Goal: Task Accomplishment & Management: Complete application form

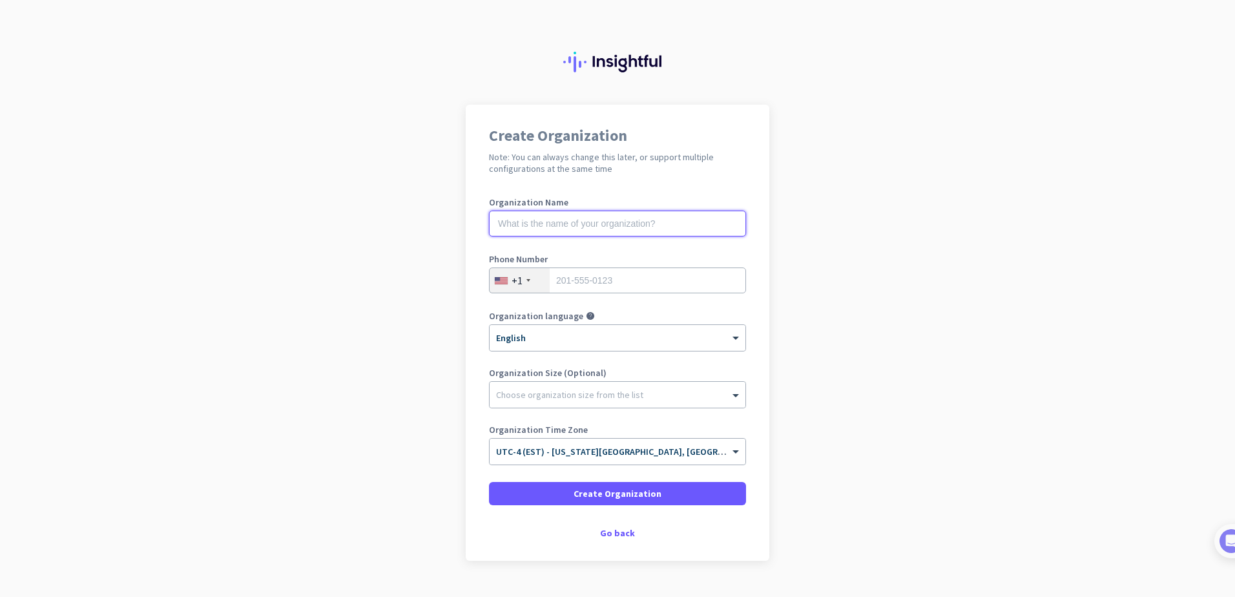
click at [600, 226] on input "text" at bounding box center [617, 224] width 257 height 26
type input "Joy Aviation Supply"
type input "2016242337"
click at [647, 397] on div at bounding box center [618, 391] width 256 height 13
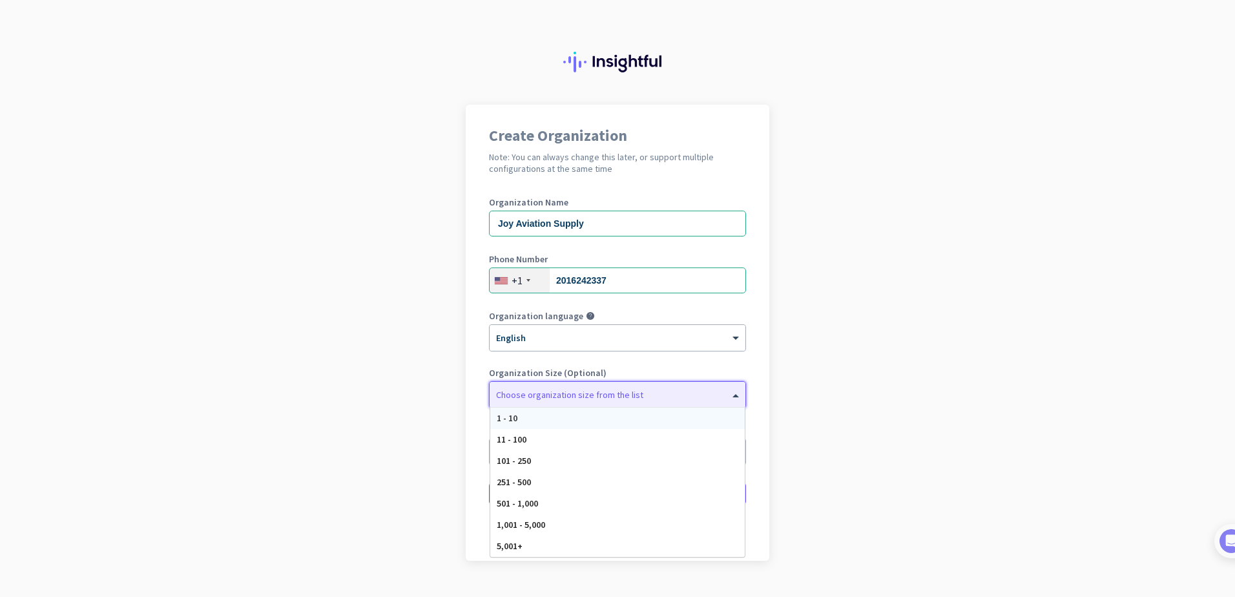
click at [613, 417] on div "1 - 10" at bounding box center [617, 418] width 255 height 21
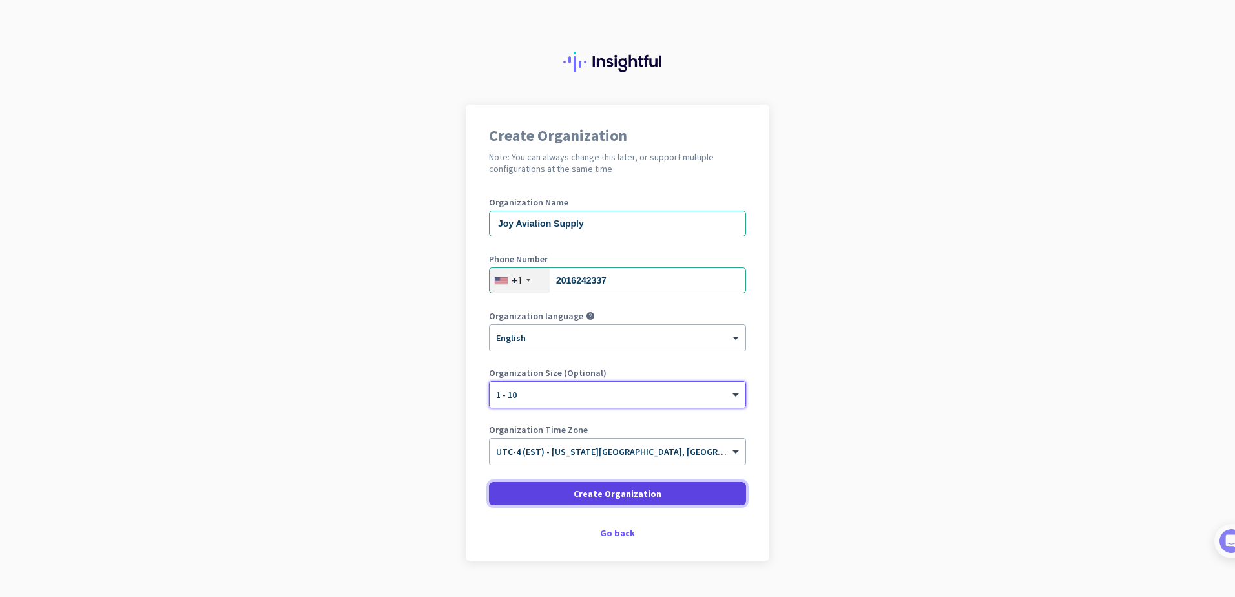
click at [642, 494] on span "Create Organization" at bounding box center [618, 493] width 88 height 13
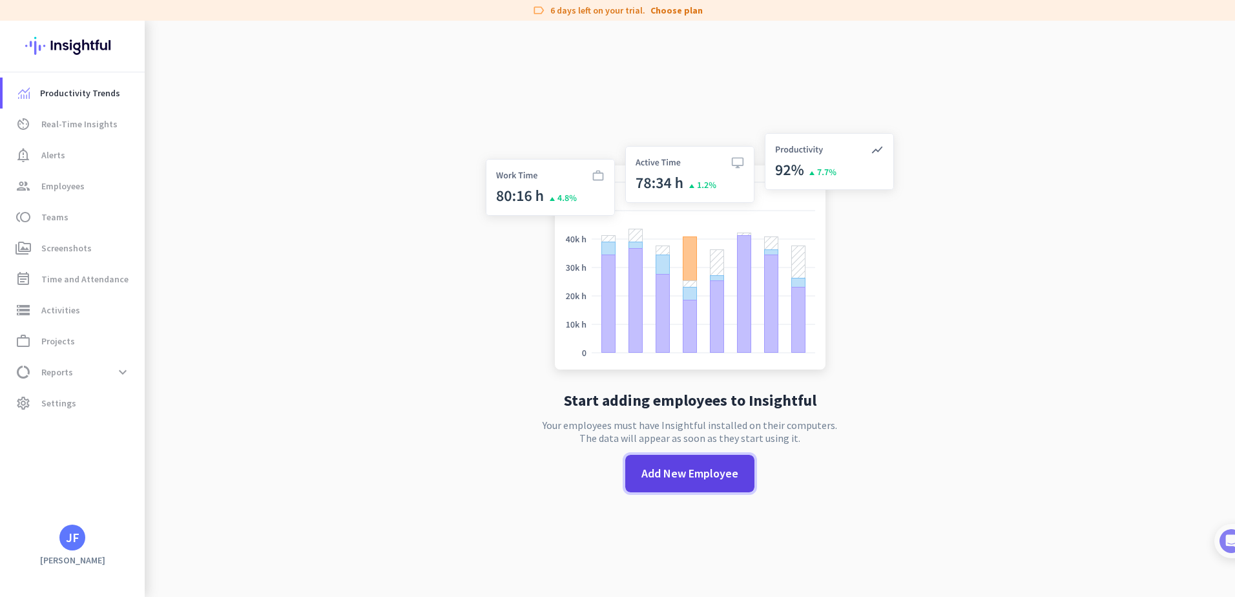
click at [691, 475] on span "Add New Employee" at bounding box center [690, 473] width 97 height 17
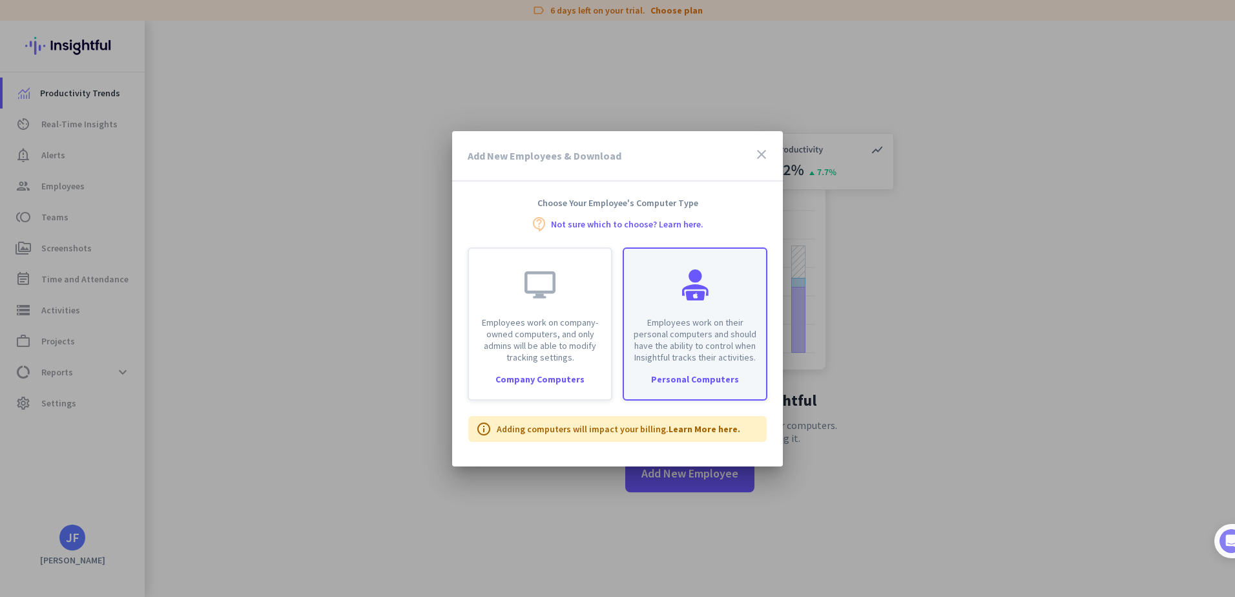
click at [714, 359] on p "Employees work on their personal computers and should have the ability to contr…" at bounding box center [695, 340] width 127 height 47
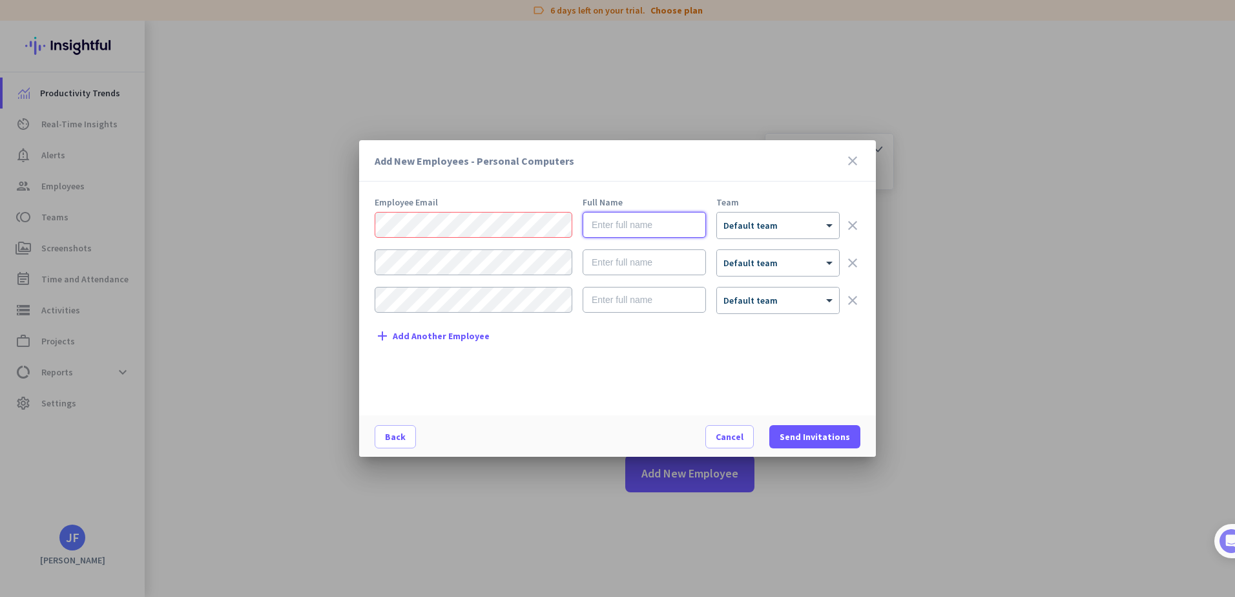
paste input "[PERSON_NAME] <[EMAIL_ADDRESS][DOMAIN_NAME]>"
click at [713, 231] on div "[EMAIL_ADDRESS][DOMAIN_NAME] × Default team clear" at bounding box center [618, 225] width 486 height 27
click at [755, 229] on span "Default team" at bounding box center [751, 226] width 54 height 12
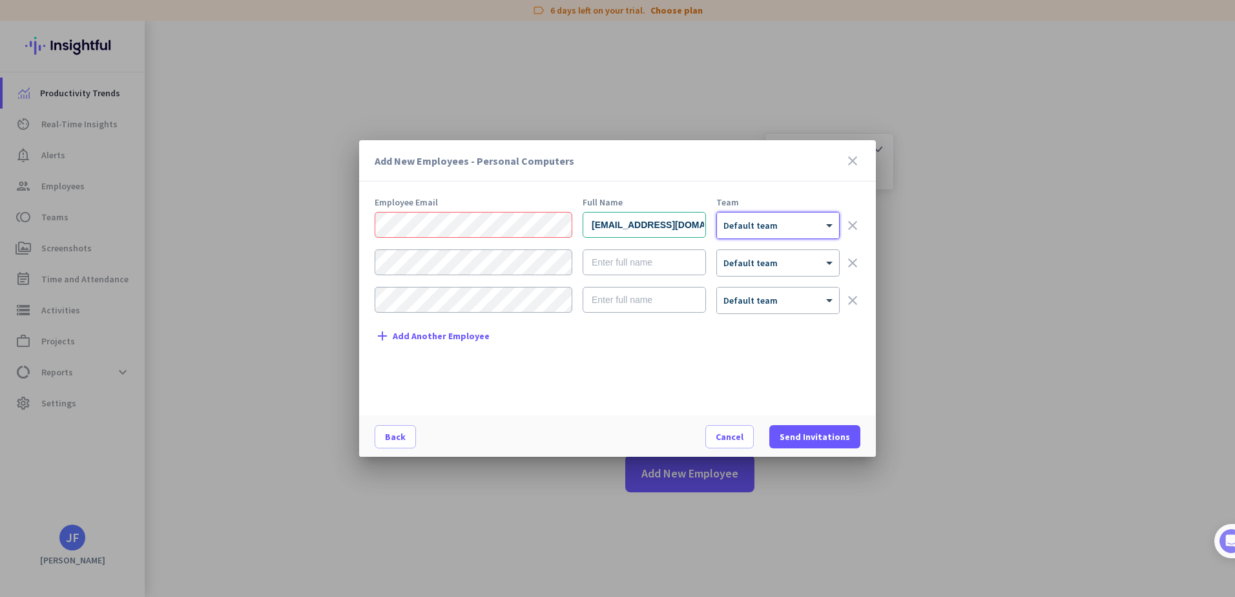
click at [755, 229] on span "Default team" at bounding box center [751, 226] width 54 height 12
click at [815, 437] on span "Send Invitations" at bounding box center [815, 436] width 70 height 13
click at [686, 374] on div "Employee Email Full Name Team [EMAIL_ADDRESS][DOMAIN_NAME] × Default team clear…" at bounding box center [623, 300] width 496 height 205
click at [345, 229] on div "Add New Employees - Personal Computers close Employee Email Full Name Team [EMA…" at bounding box center [617, 298] width 1235 height 597
click at [546, 218] on div "[EMAIL_ADDRESS][DOMAIN_NAME] × Default team clear" at bounding box center [618, 225] width 486 height 27
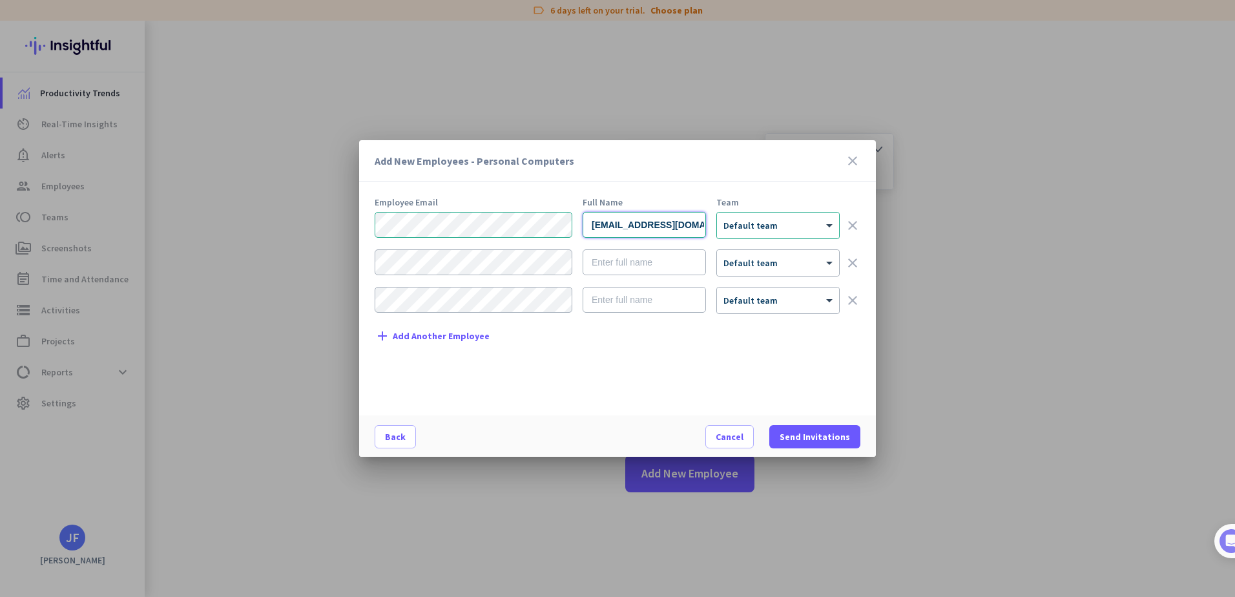
paste input "[PERSON_NAME] <[EMAIL_ADDRESS][DOMAIN_NAME]>"
type input "[PERSON_NAME]"
click at [811, 435] on span "Send Invitations" at bounding box center [815, 436] width 70 height 13
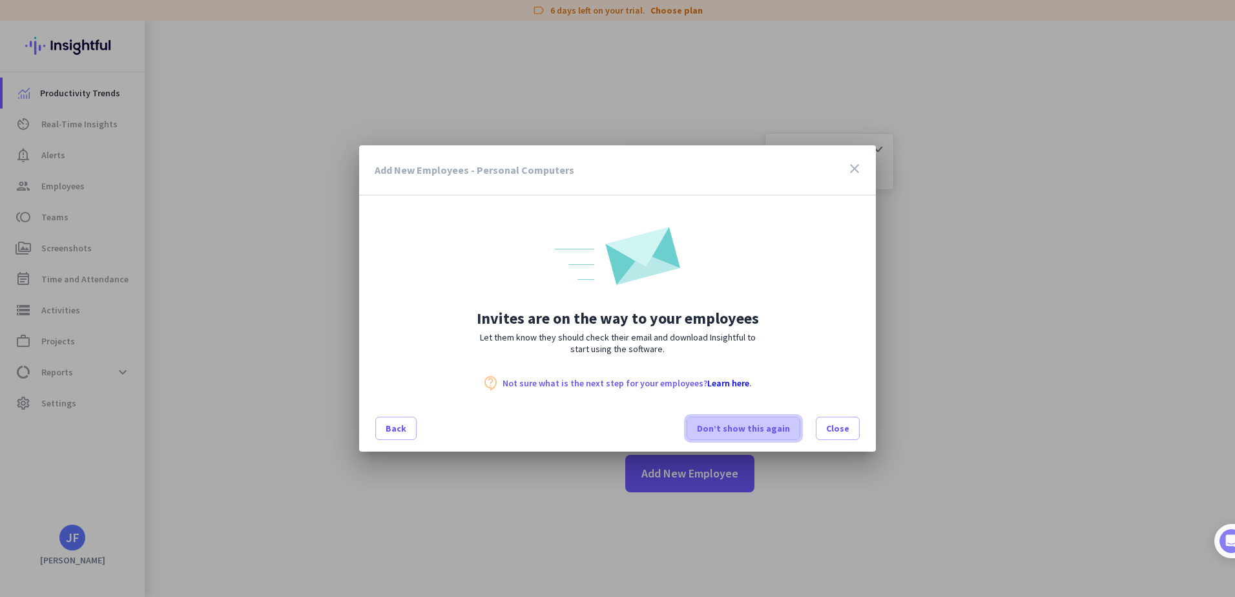
click at [759, 429] on span "Don’t show this again" at bounding box center [743, 428] width 93 height 13
